Goal: Find specific page/section: Find specific page/section

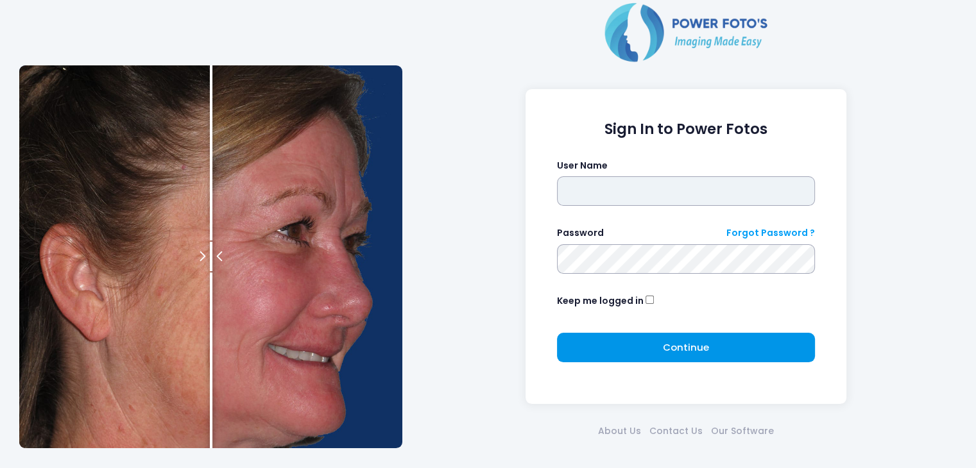
type input "*****"
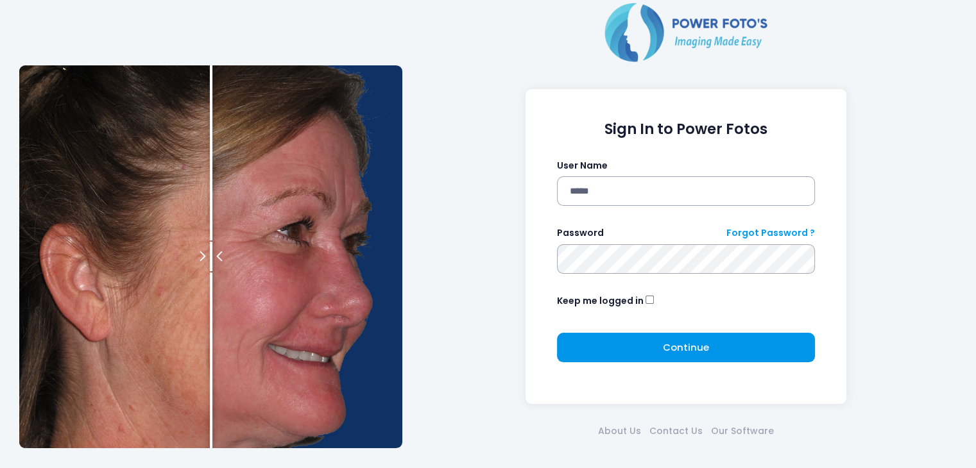
click at [641, 344] on button "Continue Please wait..." at bounding box center [686, 348] width 258 height 30
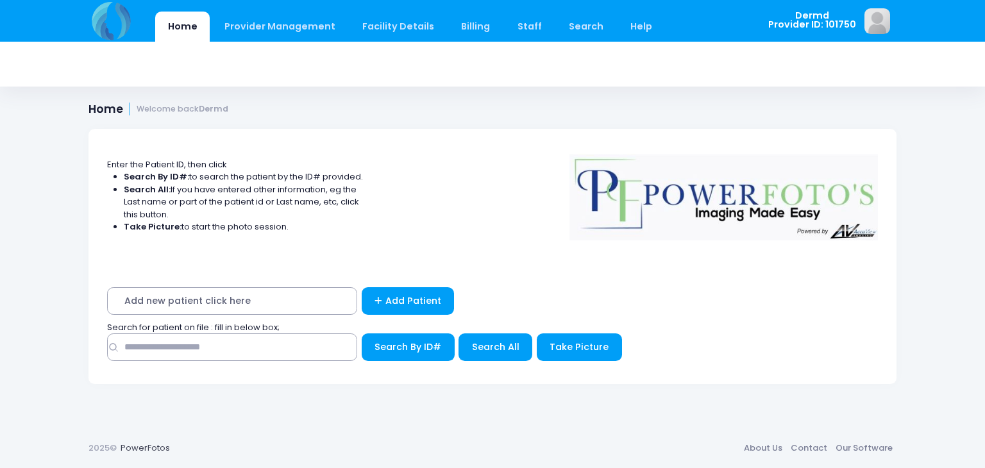
click at [158, 331] on span "Search for patient on file : fill in below box;" at bounding box center [193, 327] width 173 height 12
click at [158, 352] on input "text" at bounding box center [232, 348] width 250 height 28
type input "******"
click at [493, 337] on button "Search All" at bounding box center [496, 348] width 74 height 28
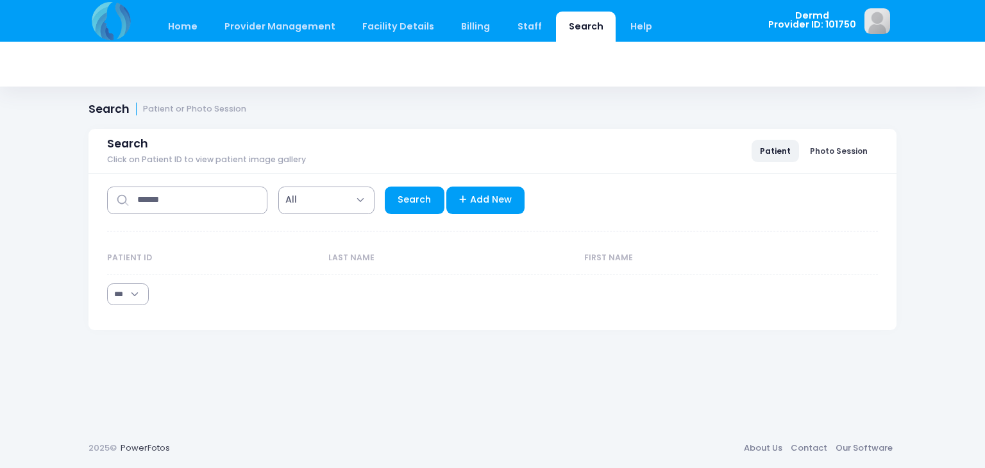
select select "***"
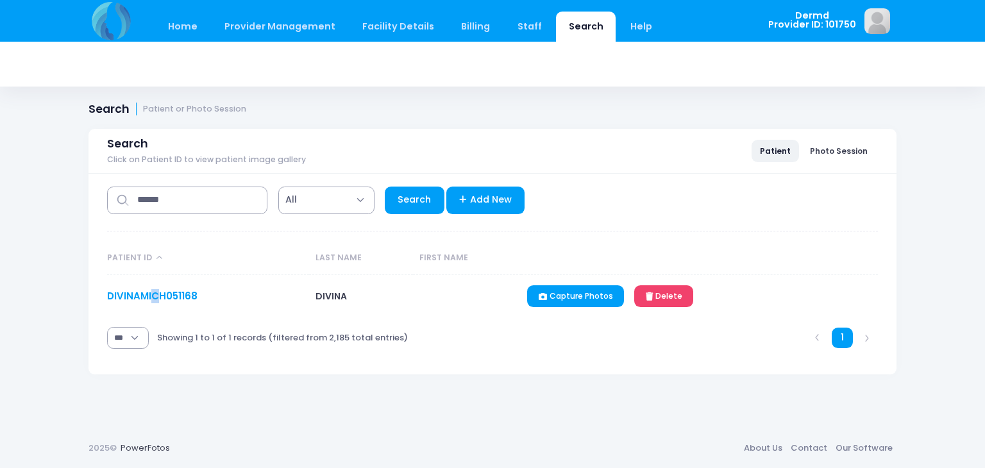
drag, startPoint x: 153, startPoint y: 285, endPoint x: 159, endPoint y: 300, distance: 15.5
click at [159, 300] on td "DIVINAMICH051168" at bounding box center [208, 296] width 202 height 43
click at [159, 300] on link "DIVINAMICH051168" at bounding box center [152, 295] width 90 height 13
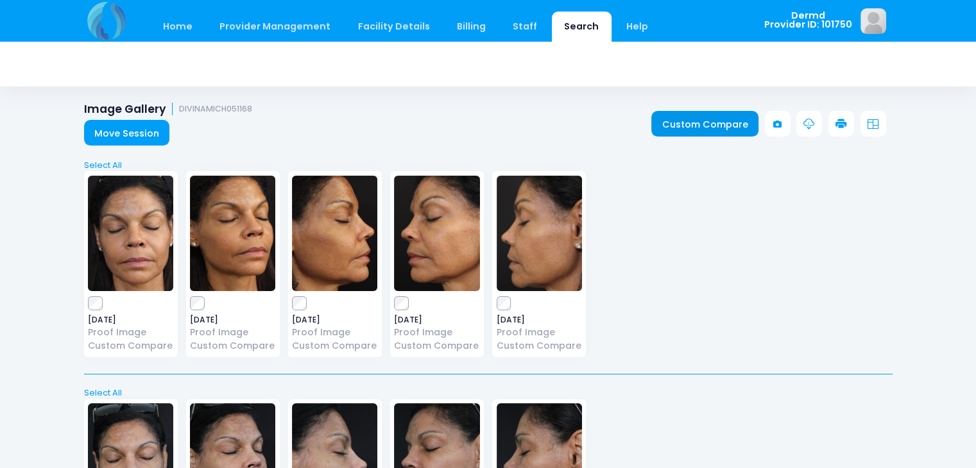
click at [693, 123] on link "Custom Compare" at bounding box center [704, 124] width 107 height 26
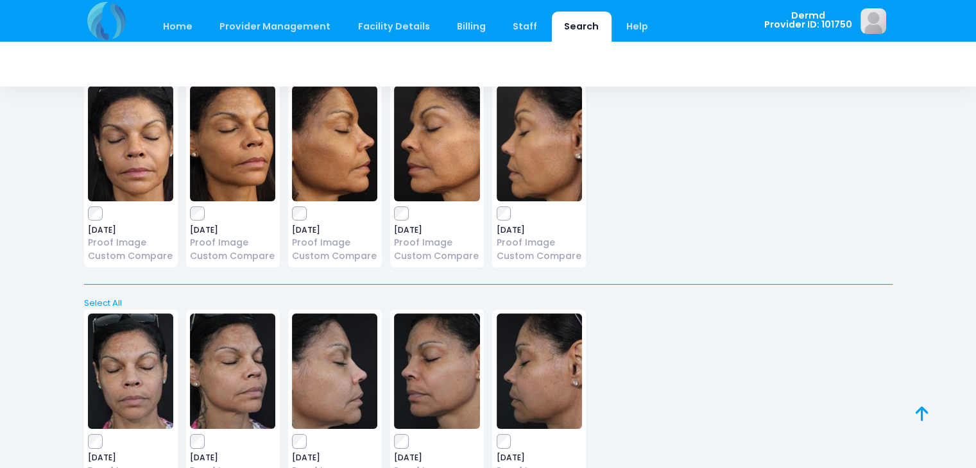
scroll to position [56, 0]
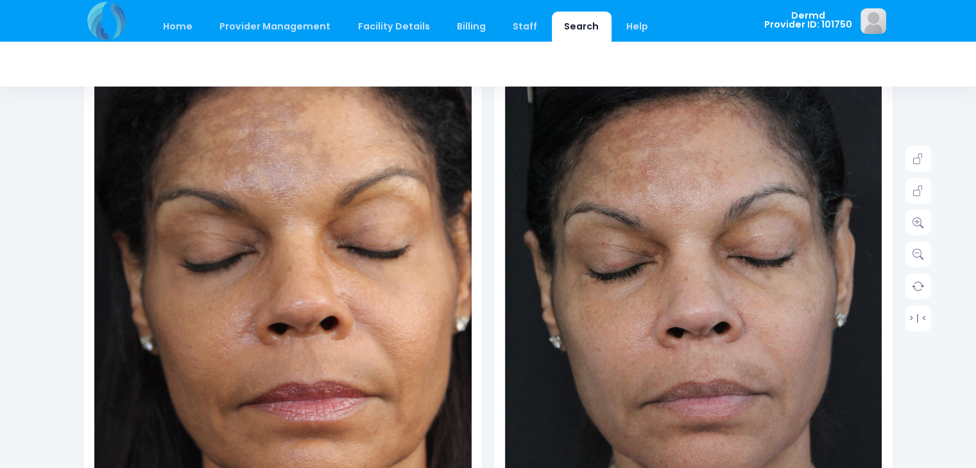
scroll to position [200, 0]
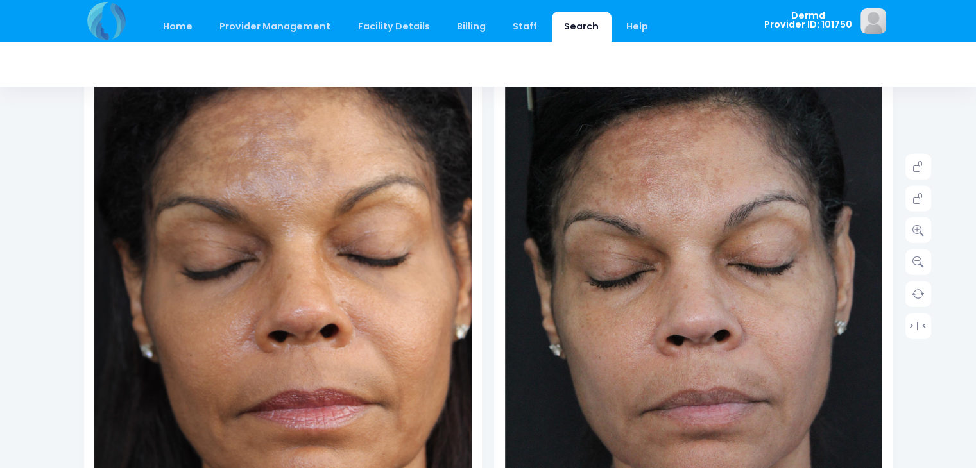
drag, startPoint x: 975, startPoint y: 153, endPoint x: 985, endPoint y: 121, distance: 32.9
click at [975, 121] on html "Home Provider Management Provider Management Staff" at bounding box center [488, 34] width 976 height 468
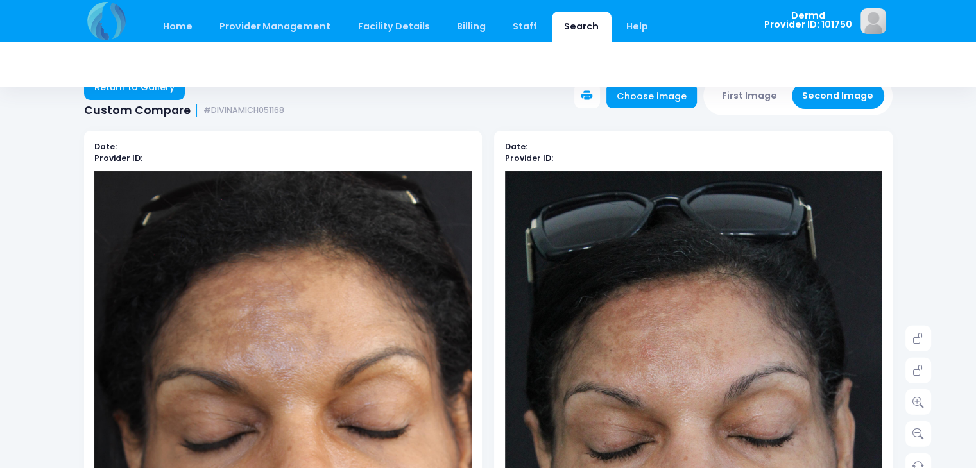
scroll to position [24, 0]
